Goal: Complete application form

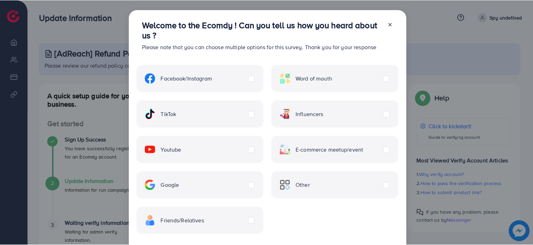
scroll to position [35, 0]
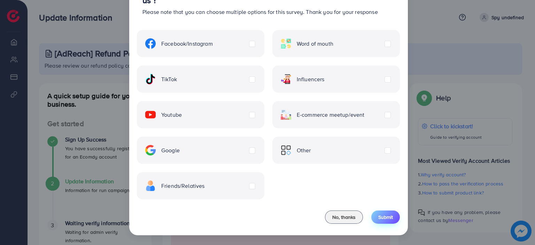
click at [388, 216] on span "Submit" at bounding box center [385, 216] width 15 height 7
drag, startPoint x: 322, startPoint y: 216, endPoint x: 334, endPoint y: 218, distance: 12.7
click at [334, 218] on div "Please choose information for this survey No, thanks [PERSON_NAME]" at bounding box center [268, 218] width 263 height 26
click at [334, 218] on span "No, thanks" at bounding box center [343, 216] width 23 height 7
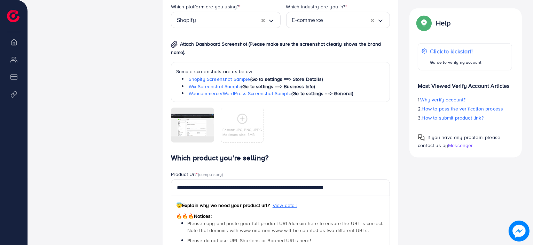
scroll to position [553, 0]
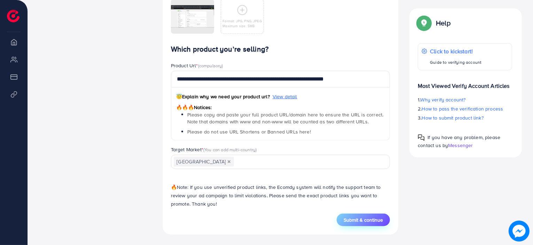
click at [358, 216] on span "Submit & continue" at bounding box center [363, 219] width 39 height 7
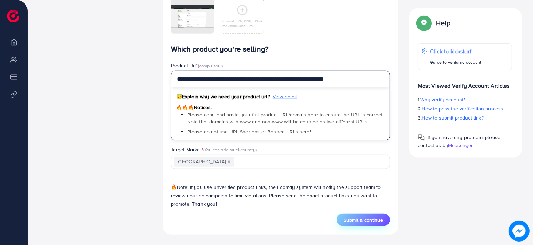
click at [254, 79] on input "**********" at bounding box center [280, 79] width 219 height 17
paste input "*"
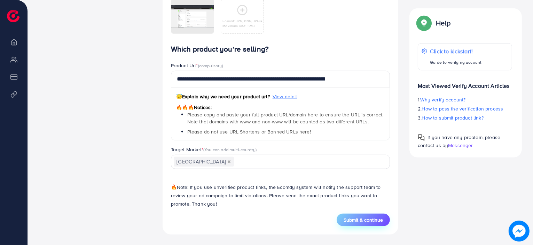
click at [351, 217] on span "Submit & continue" at bounding box center [363, 219] width 39 height 7
type input "**********"
